Goal: Navigation & Orientation: Find specific page/section

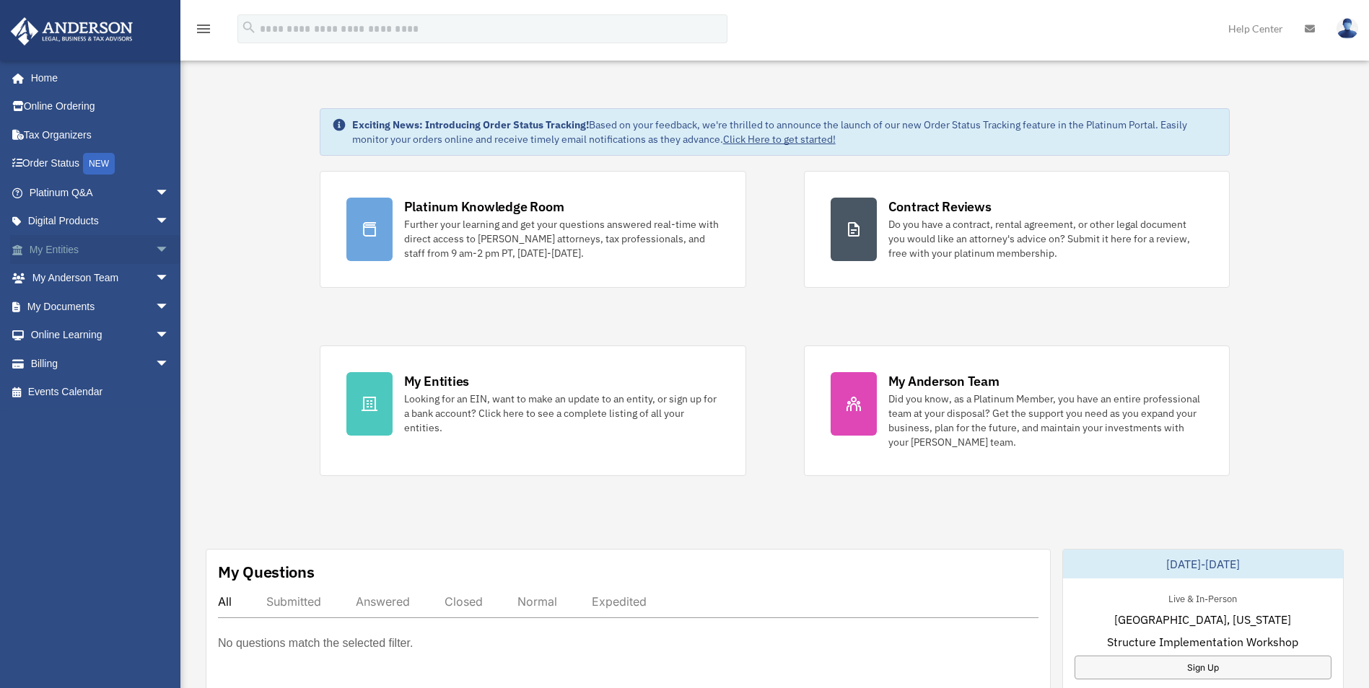
click at [34, 250] on link "My Entities arrow_drop_down" at bounding box center [100, 249] width 181 height 29
click at [155, 249] on span "arrow_drop_down" at bounding box center [169, 250] width 29 height 30
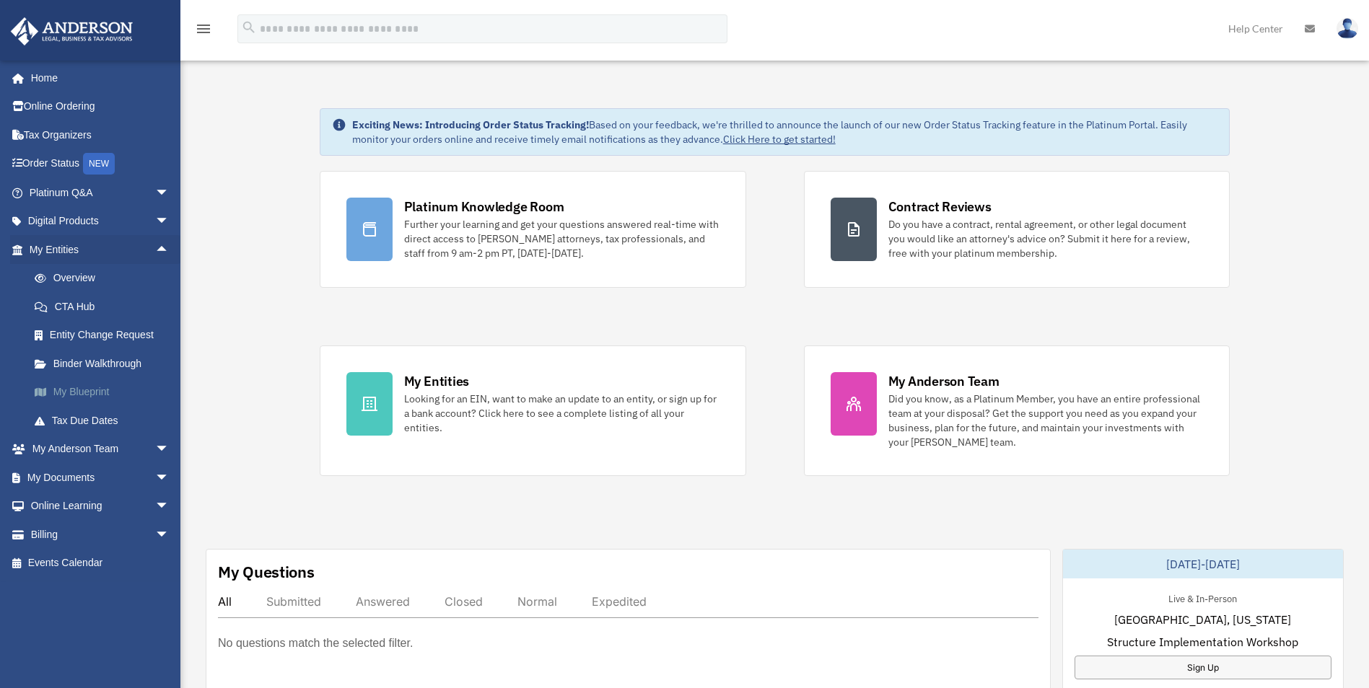
click at [84, 387] on link "My Blueprint" at bounding box center [105, 392] width 171 height 29
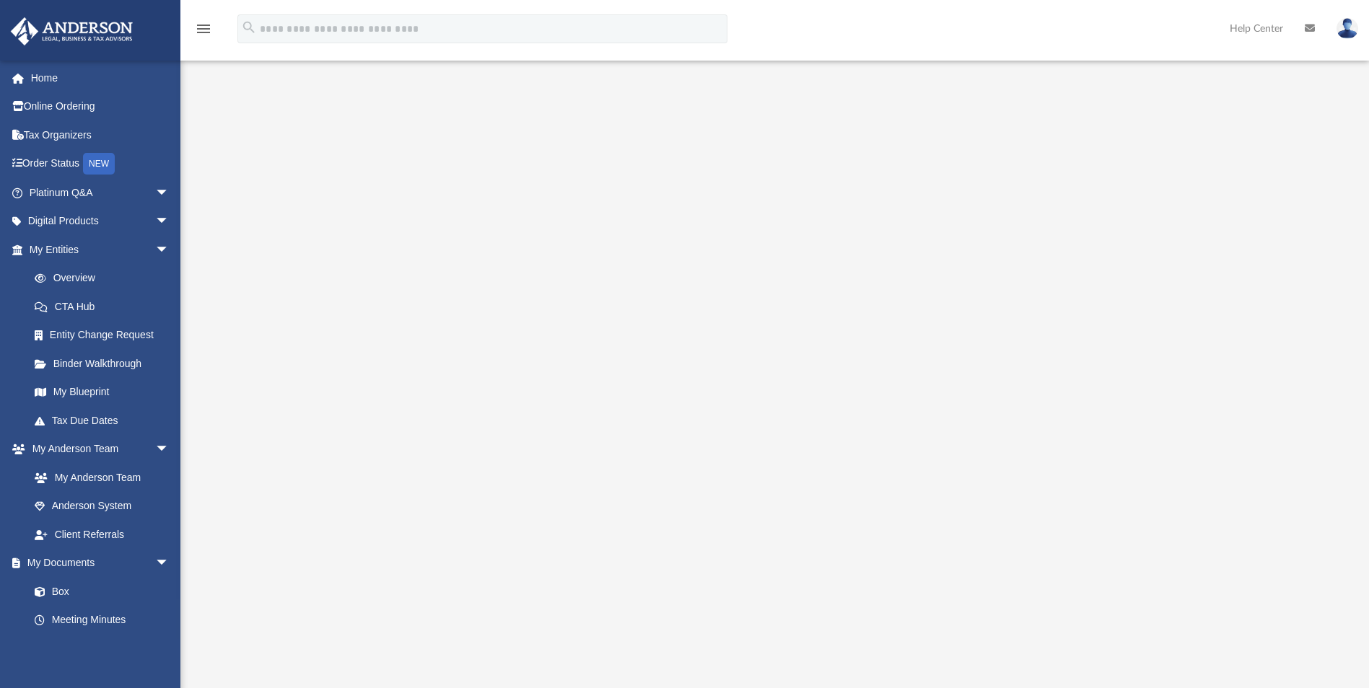
click at [1342, 27] on img at bounding box center [1348, 28] width 22 height 21
click at [1101, 124] on link "Logout" at bounding box center [1131, 126] width 144 height 30
